Goal: Transaction & Acquisition: Purchase product/service

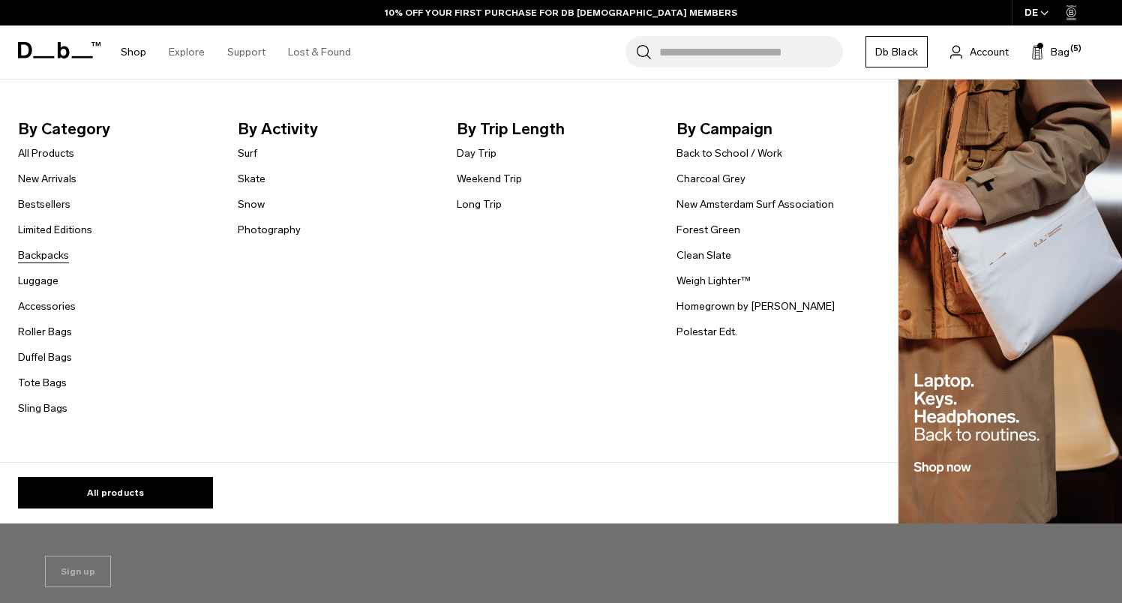
click at [57, 255] on link "Backpacks" at bounding box center [43, 255] width 51 height 16
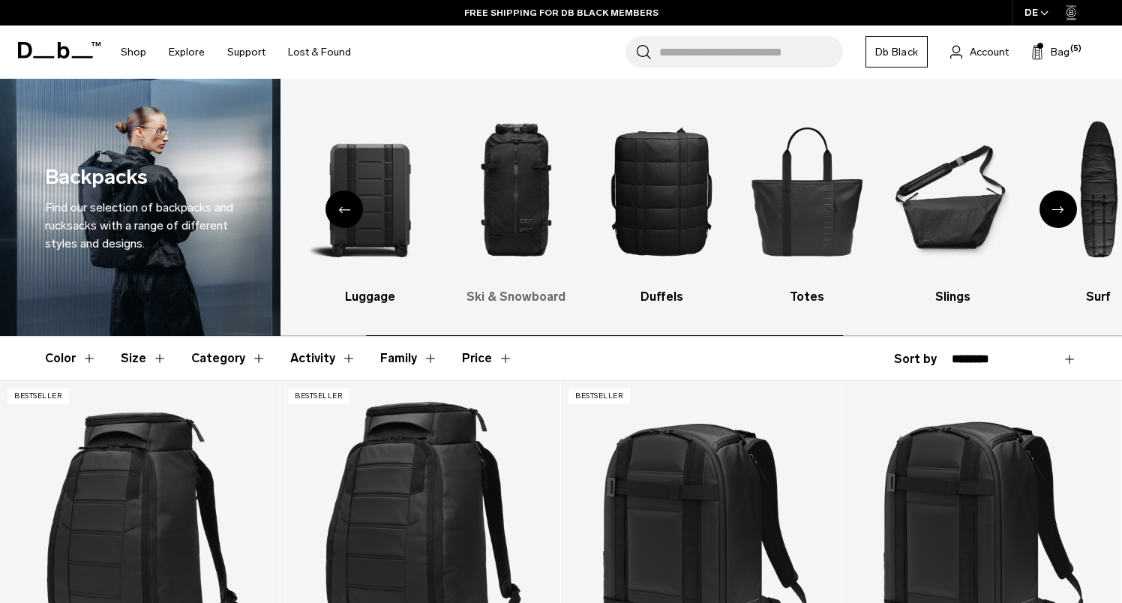
click at [497, 191] on img "3 / 10" at bounding box center [515, 190] width 119 height 179
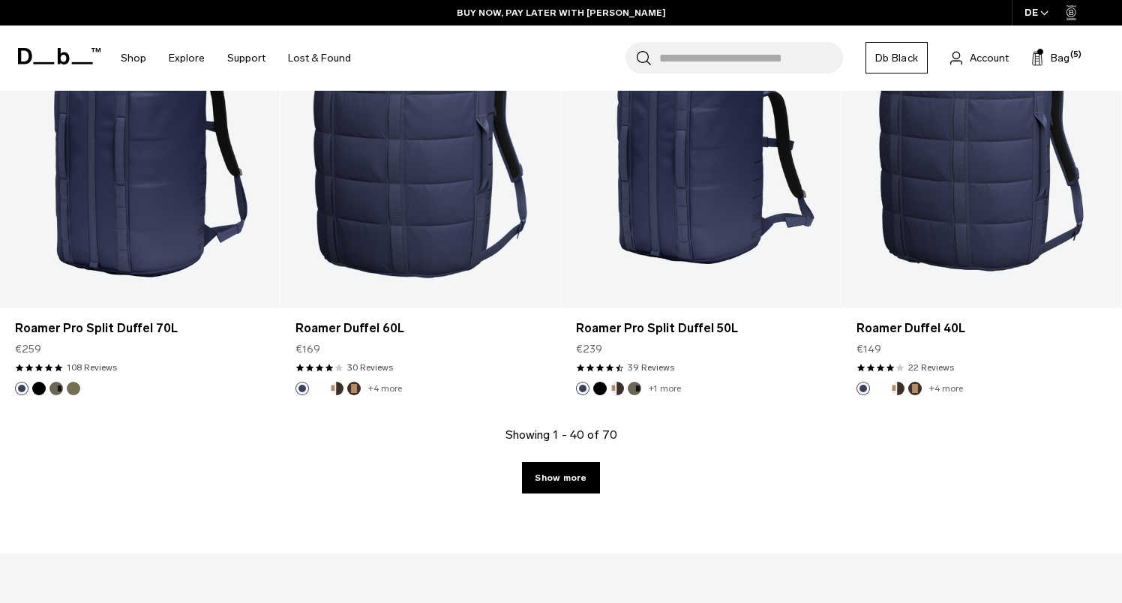
scroll to position [4371, 0]
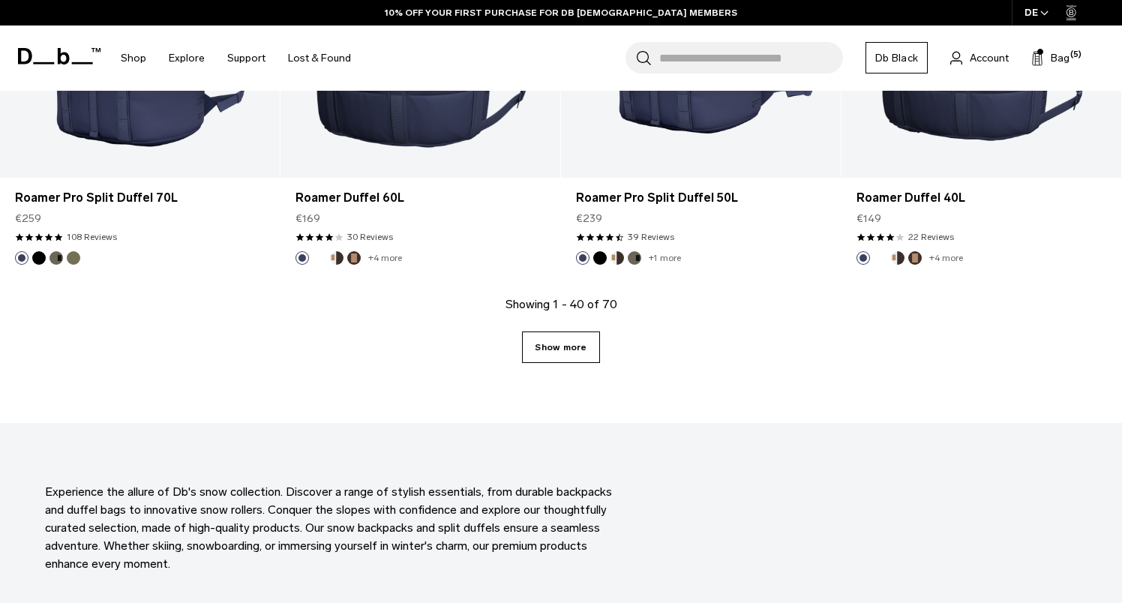
click at [551, 336] on link "Show more" at bounding box center [560, 346] width 77 height 31
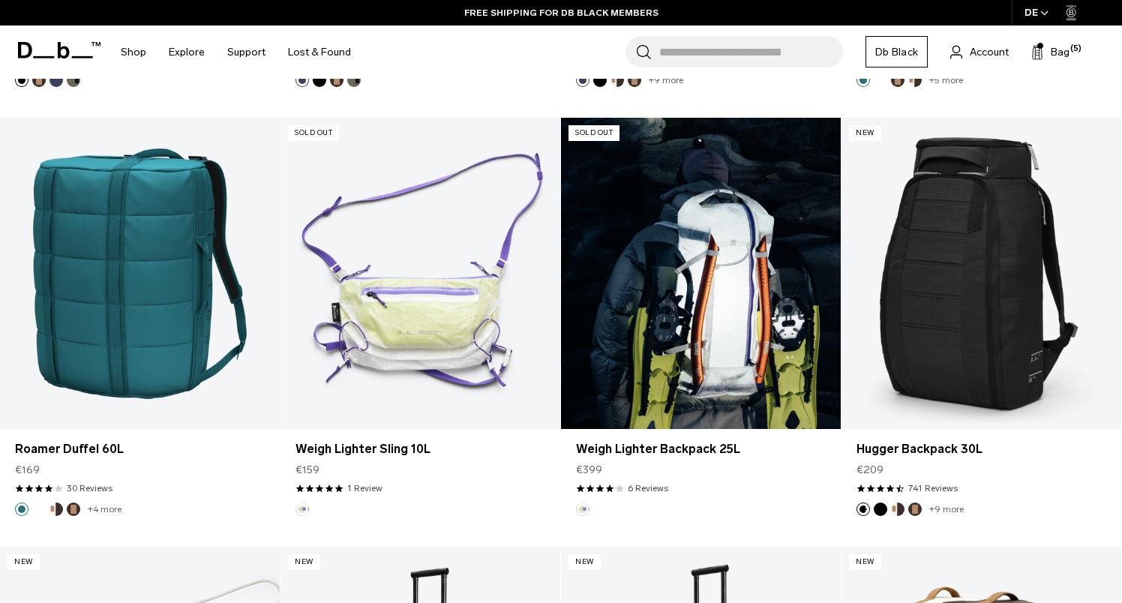
scroll to position [6265, 0]
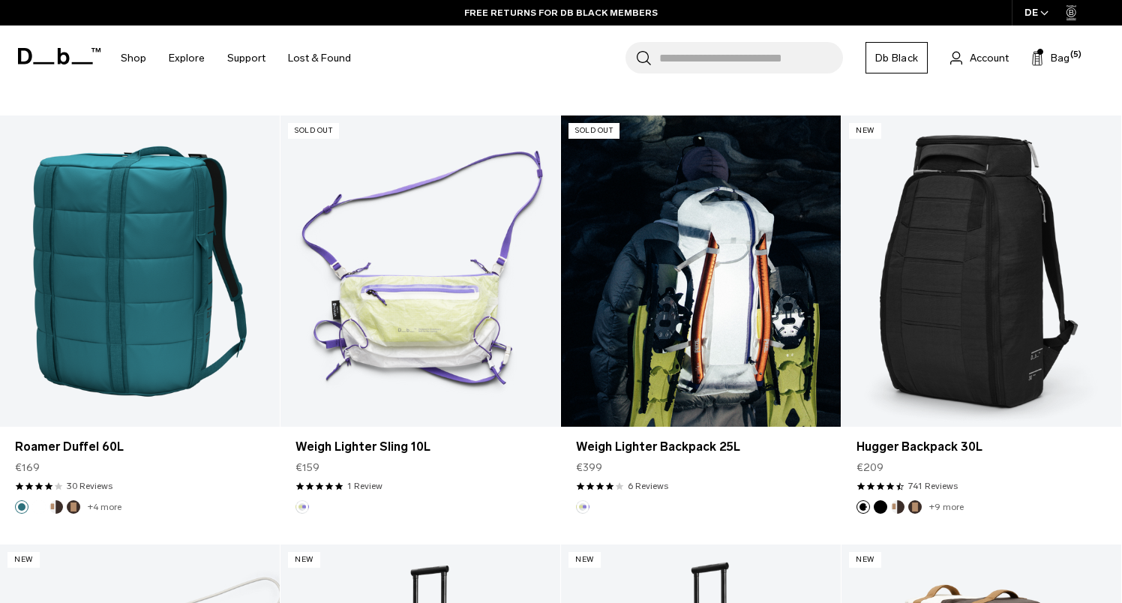
click at [709, 295] on link "Weigh Lighter Backpack 25L" at bounding box center [701, 270] width 280 height 310
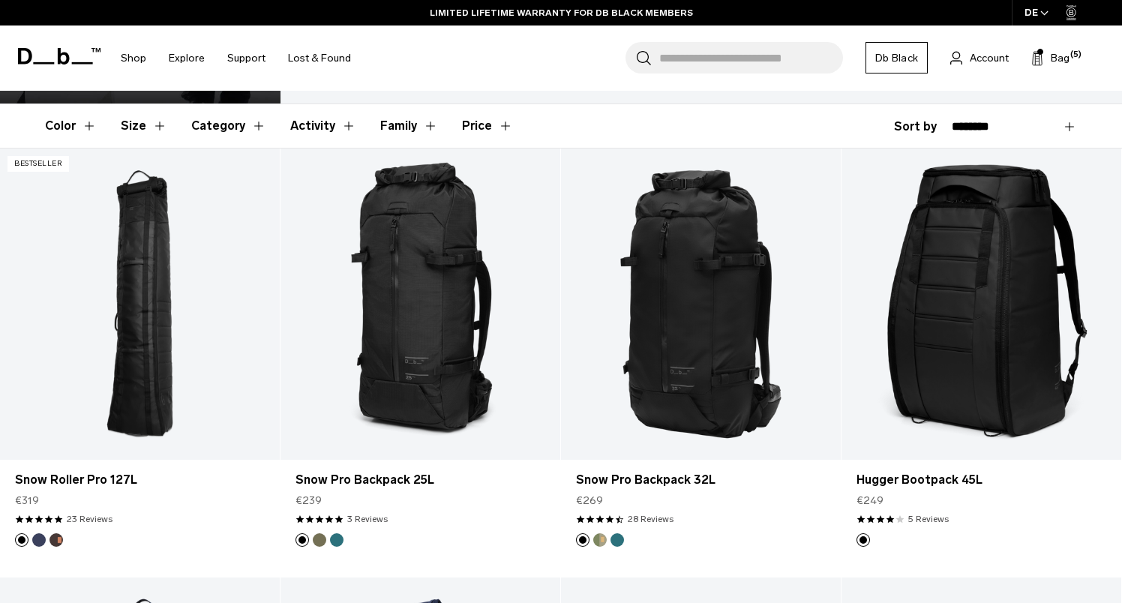
scroll to position [262, 0]
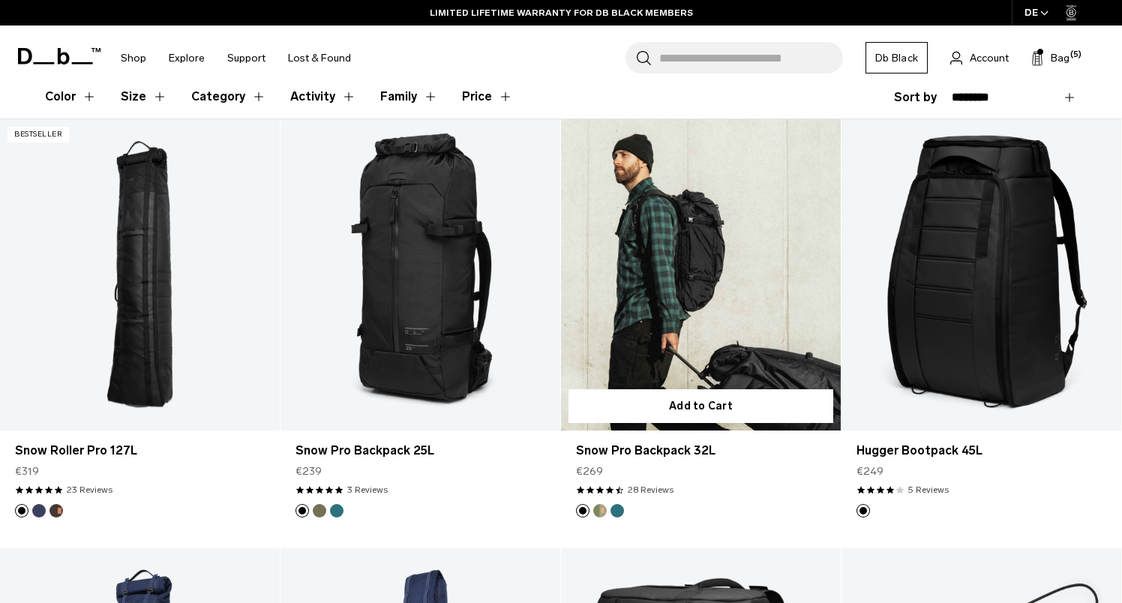
click at [708, 261] on link "Snow Pro Backpack 32L" at bounding box center [701, 274] width 280 height 310
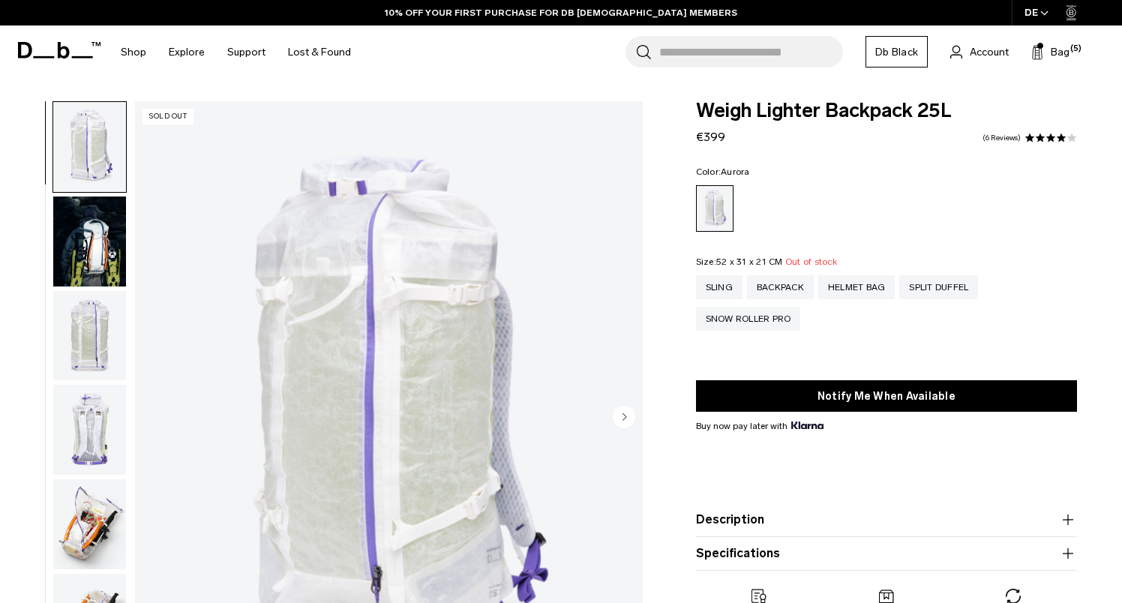
click at [92, 429] on img "button" at bounding box center [89, 430] width 73 height 90
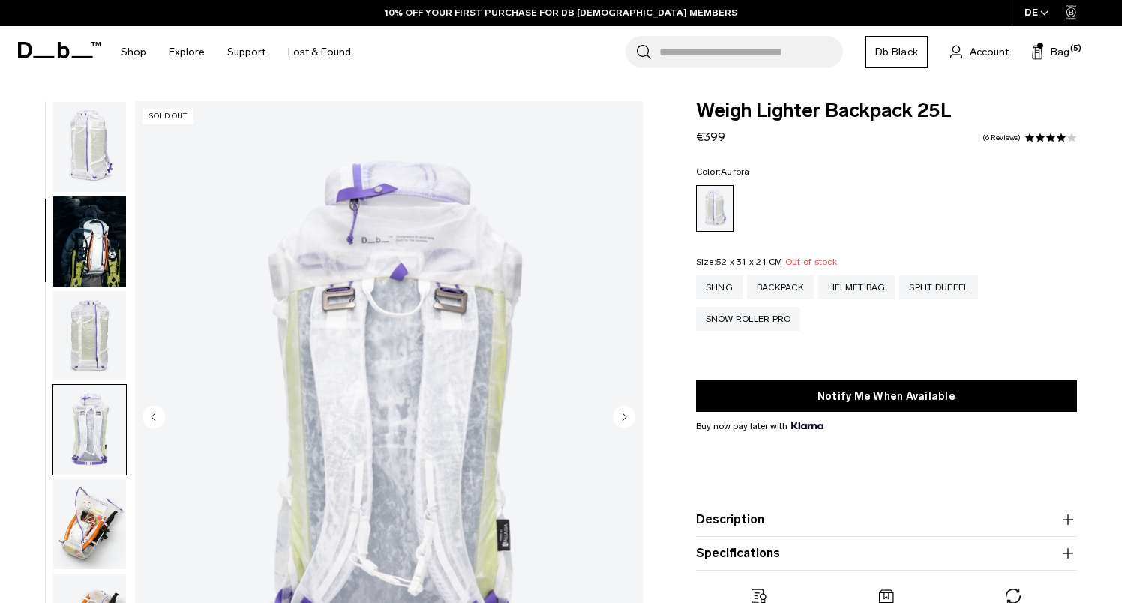
scroll to position [285, 0]
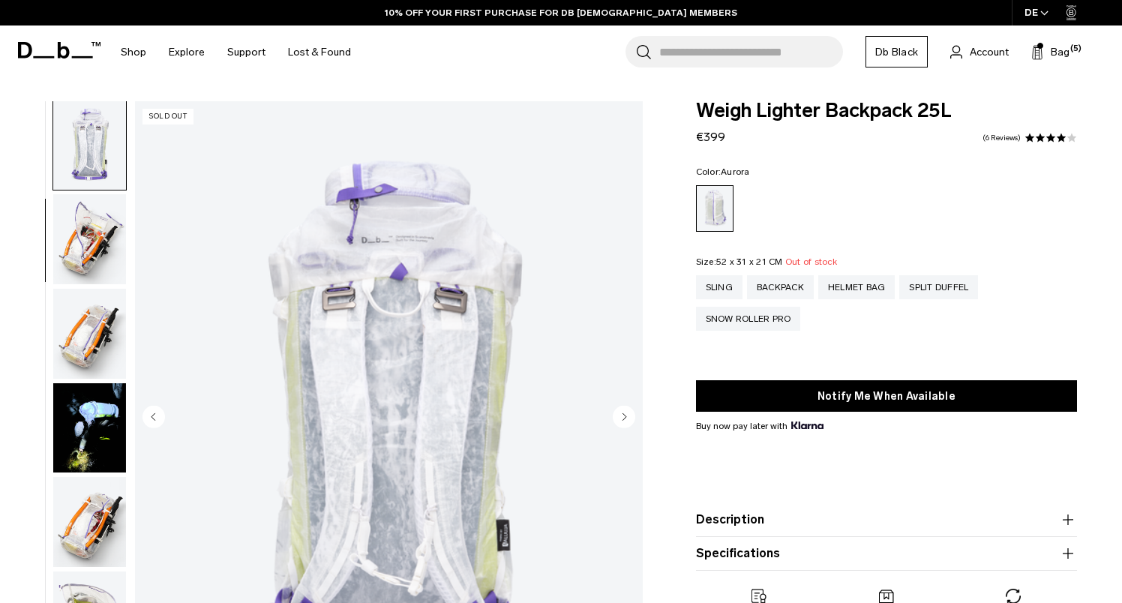
click at [97, 322] on img "button" at bounding box center [89, 334] width 73 height 90
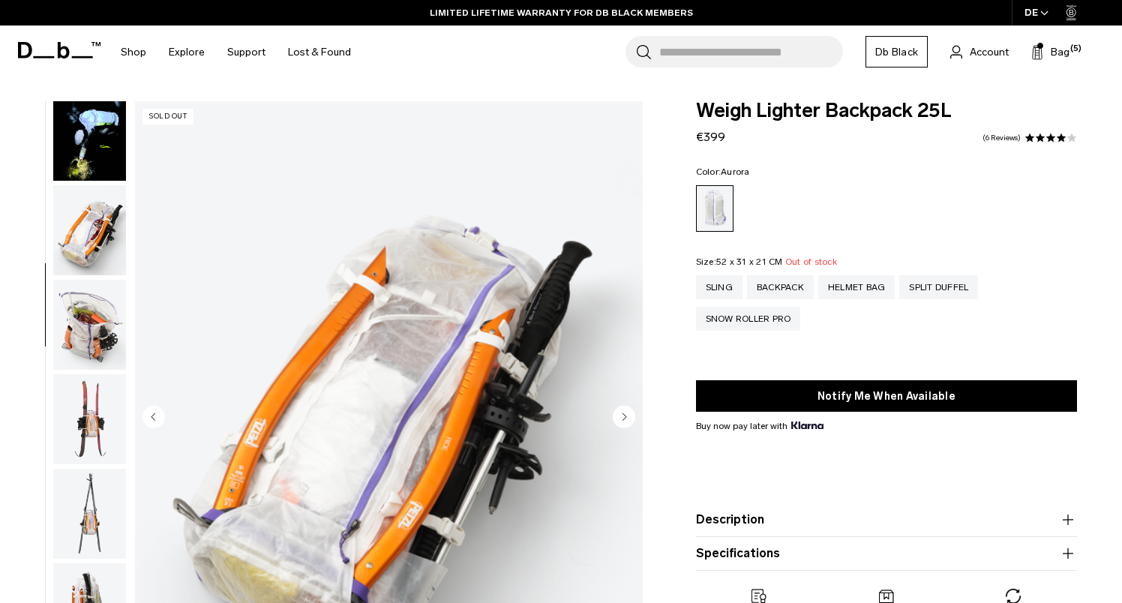
scroll to position [0, 0]
